Goal: Find specific page/section: Find specific page/section

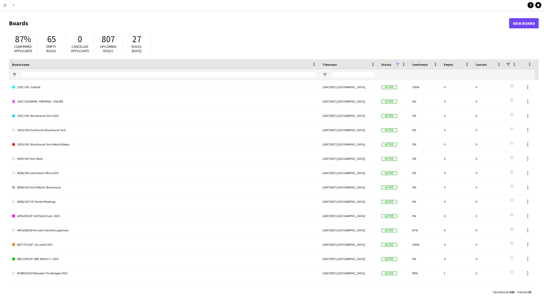
drag, startPoint x: 1, startPoint y: 3, endPoint x: 6, endPoint y: 6, distance: 5.4
click at [1, 3] on button "Menu" at bounding box center [5, 5] width 10 height 10
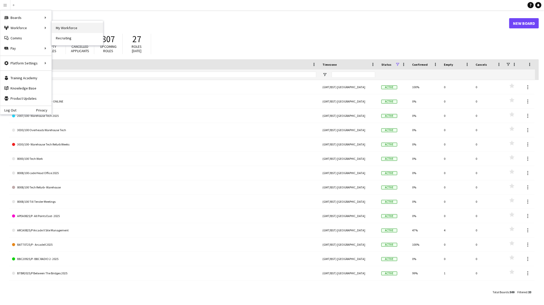
click at [68, 26] on link "My Workforce" at bounding box center [77, 28] width 51 height 10
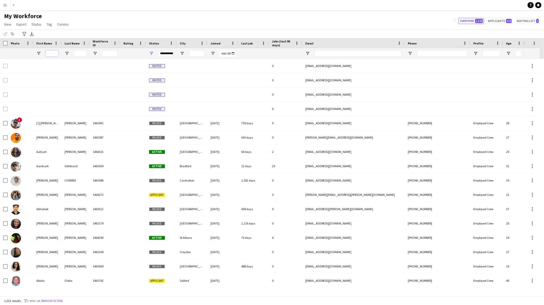
click at [47, 56] on input "First Name Filter Input" at bounding box center [52, 53] width 13 height 6
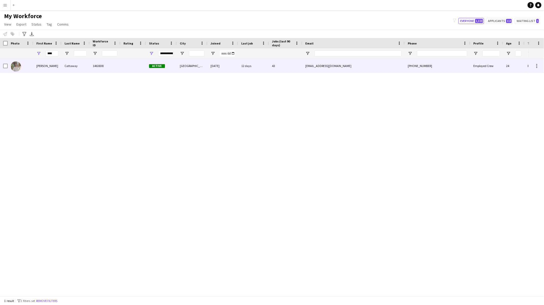
click at [64, 73] on div "Cattaway" at bounding box center [75, 66] width 28 height 14
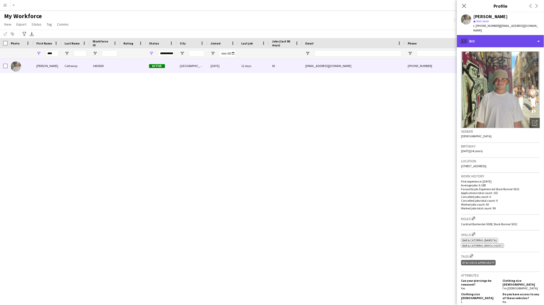
click at [348, 38] on div "profile Bio" at bounding box center [500, 41] width 87 height 12
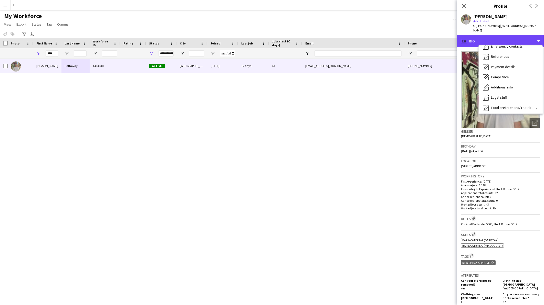
scroll to position [68, 0]
click at [348, 105] on span "Calendar" at bounding box center [498, 107] width 14 height 5
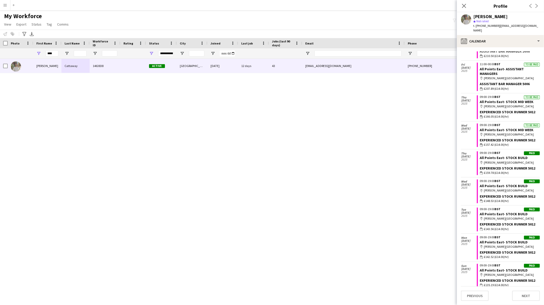
scroll to position [290, 0]
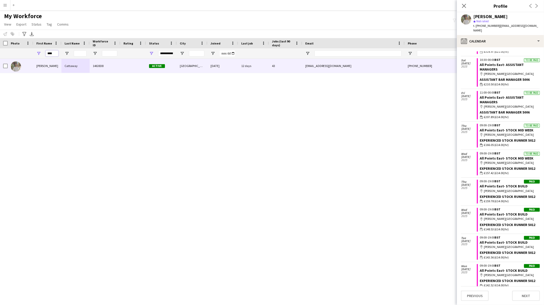
drag, startPoint x: 50, startPoint y: 55, endPoint x: 37, endPoint y: 53, distance: 12.9
click at [37, 53] on div "****" at bounding box center [47, 53] width 28 height 10
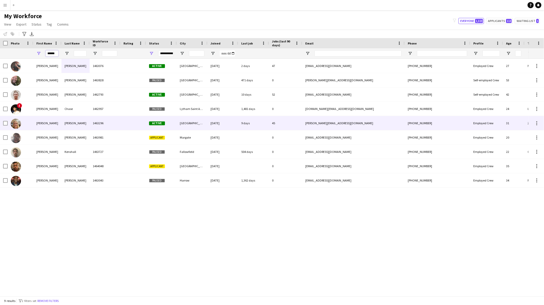
type input "******"
click at [81, 122] on div "[PERSON_NAME]" at bounding box center [75, 123] width 28 height 14
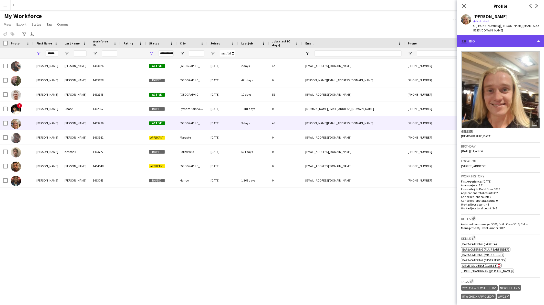
click at [348, 37] on div "profile Bio" at bounding box center [500, 41] width 87 height 12
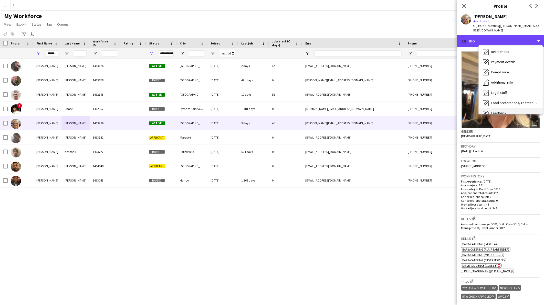
scroll to position [68, 0]
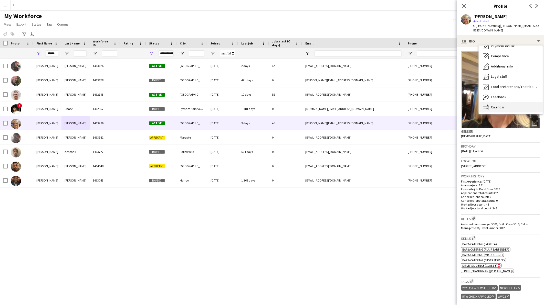
click at [348, 105] on span "Calendar" at bounding box center [498, 107] width 14 height 5
